Goal: Use online tool/utility: Utilize a website feature to perform a specific function

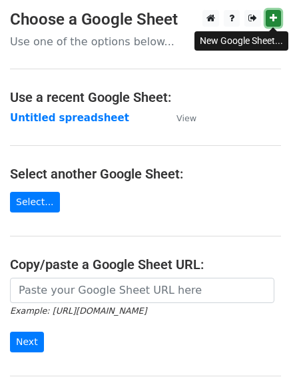
click at [279, 19] on link at bounding box center [273, 18] width 15 height 17
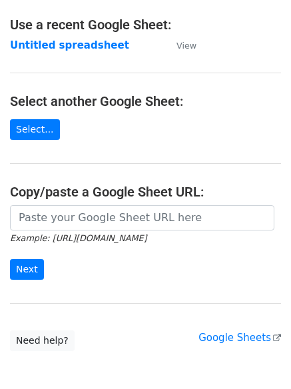
scroll to position [141, 0]
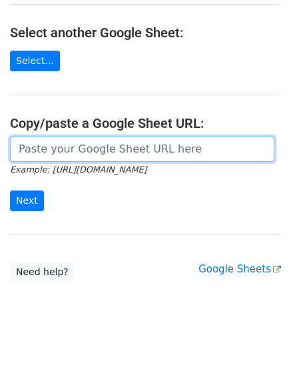
click at [49, 150] on input "url" at bounding box center [142, 148] width 264 height 25
paste input "[URL][DOMAIN_NAME]"
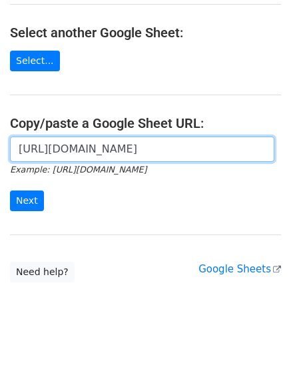
scroll to position [0, 276]
type input "[URL][DOMAIN_NAME]"
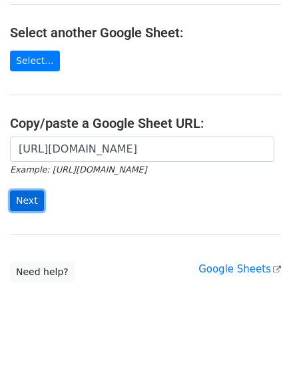
scroll to position [0, 0]
click at [22, 205] on input "Next" at bounding box center [27, 200] width 34 height 21
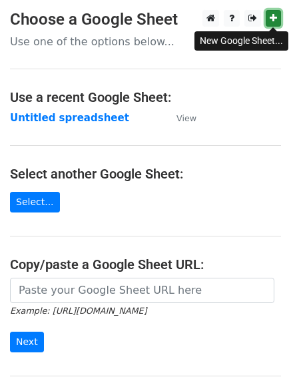
click at [272, 19] on icon at bounding box center [273, 17] width 7 height 9
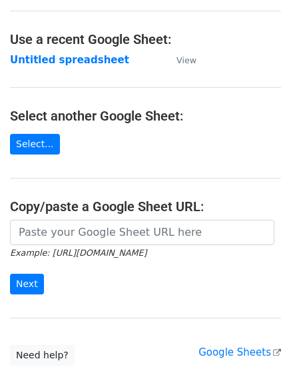
scroll to position [141, 0]
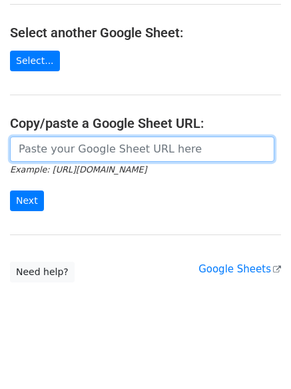
click at [51, 150] on input "url" at bounding box center [142, 148] width 264 height 25
paste input "[URL][DOMAIN_NAME]"
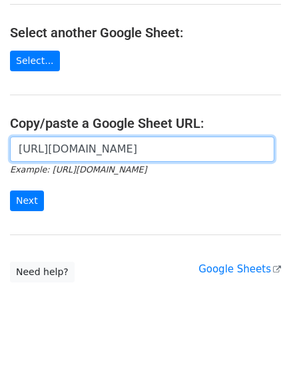
scroll to position [0, 289]
type input "[URL][DOMAIN_NAME]"
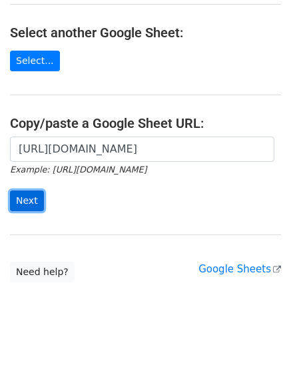
scroll to position [0, 0]
click at [21, 196] on input "Next" at bounding box center [27, 200] width 34 height 21
